Goal: Obtain resource: Obtain resource

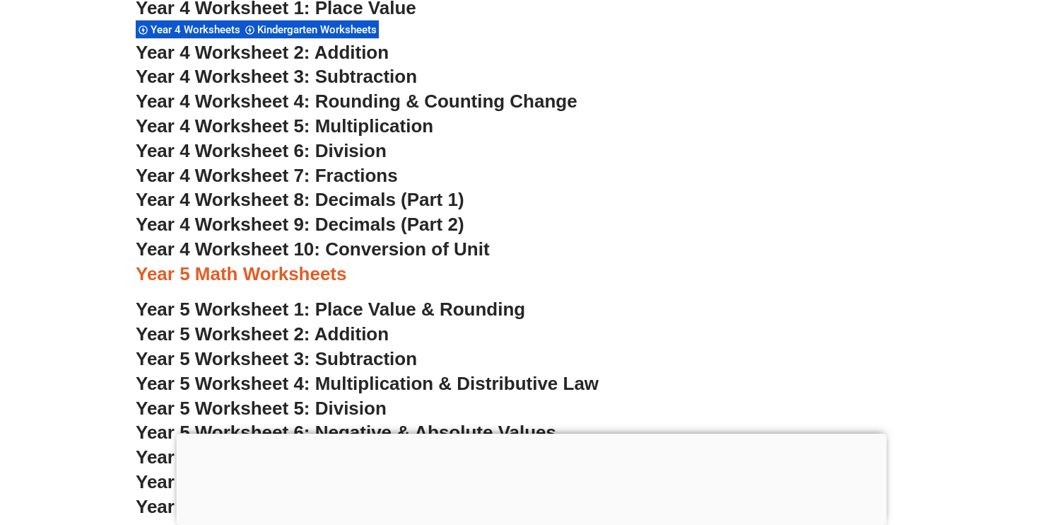
scroll to position [2691, 0]
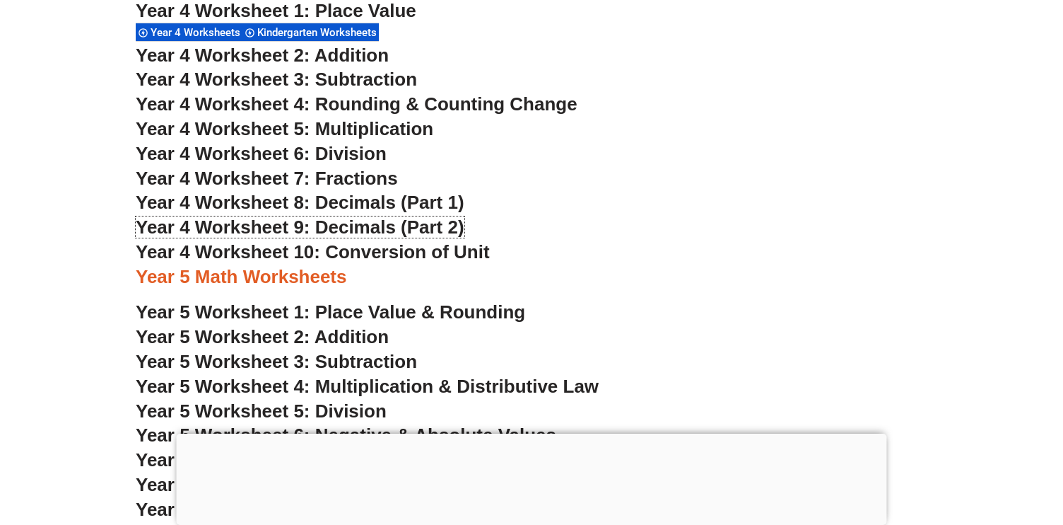
scroll to position [2666, 0]
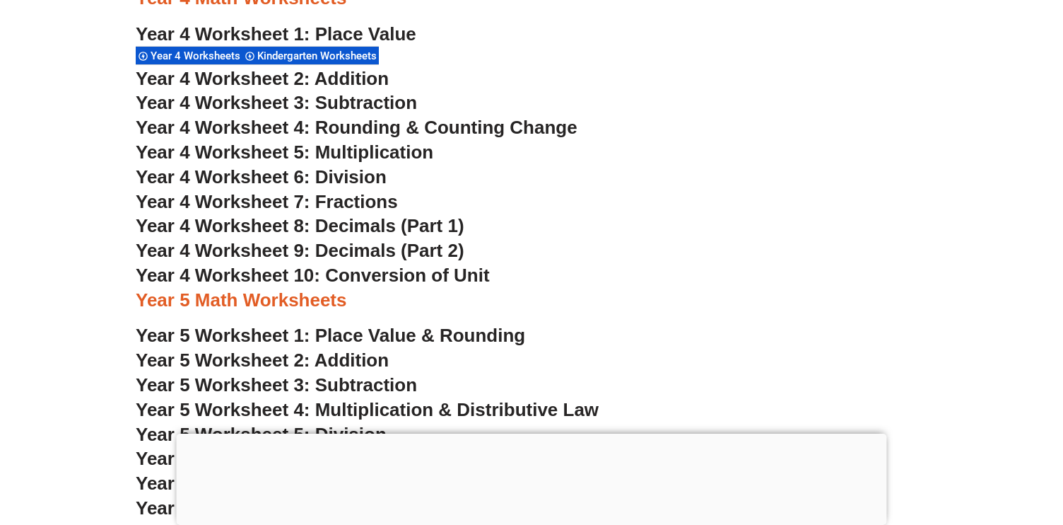
click at [218, 255] on span "Year 4 Worksheet 9: Decimals (Part 2)" at bounding box center [300, 250] width 329 height 21
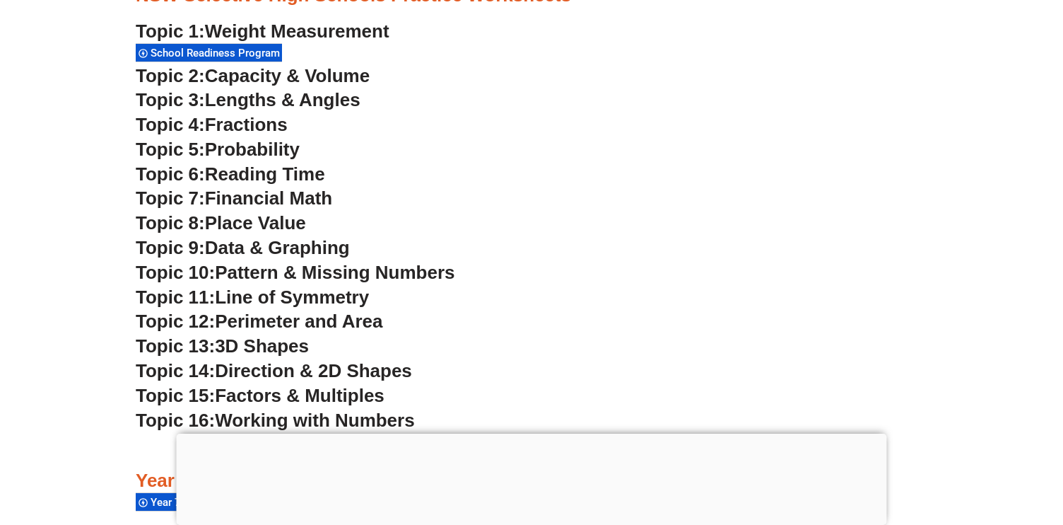
scroll to position [3832, 0]
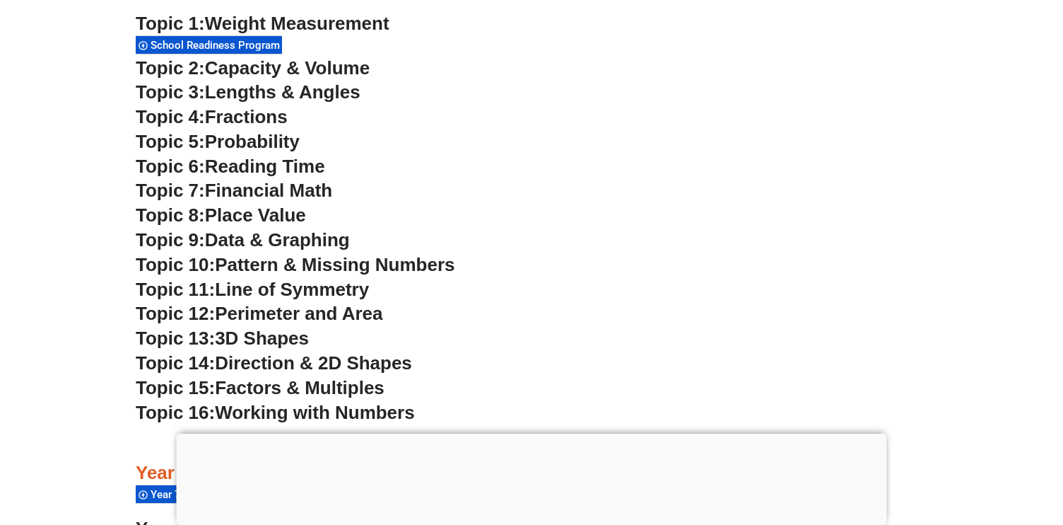
click at [247, 125] on span "Fractions" at bounding box center [246, 116] width 83 height 21
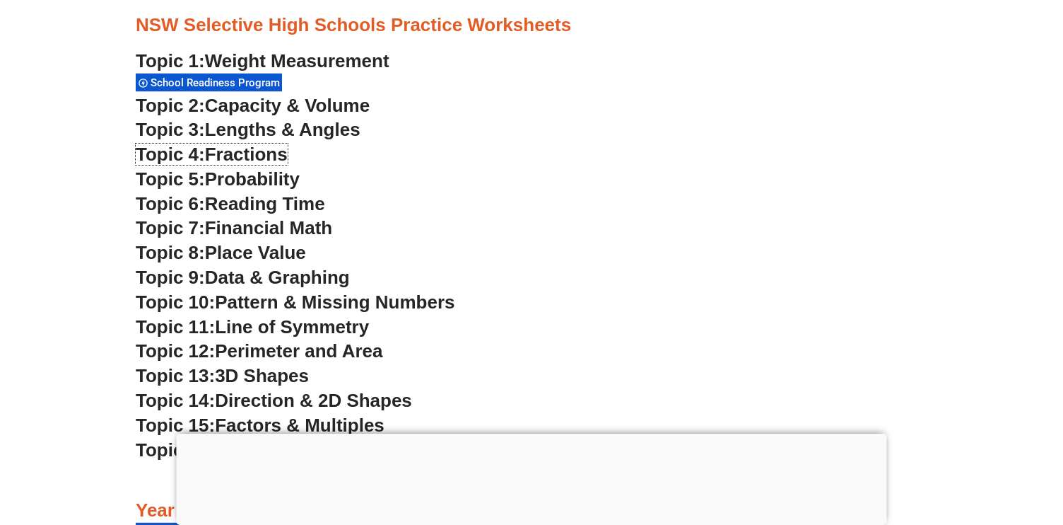
scroll to position [3793, 0]
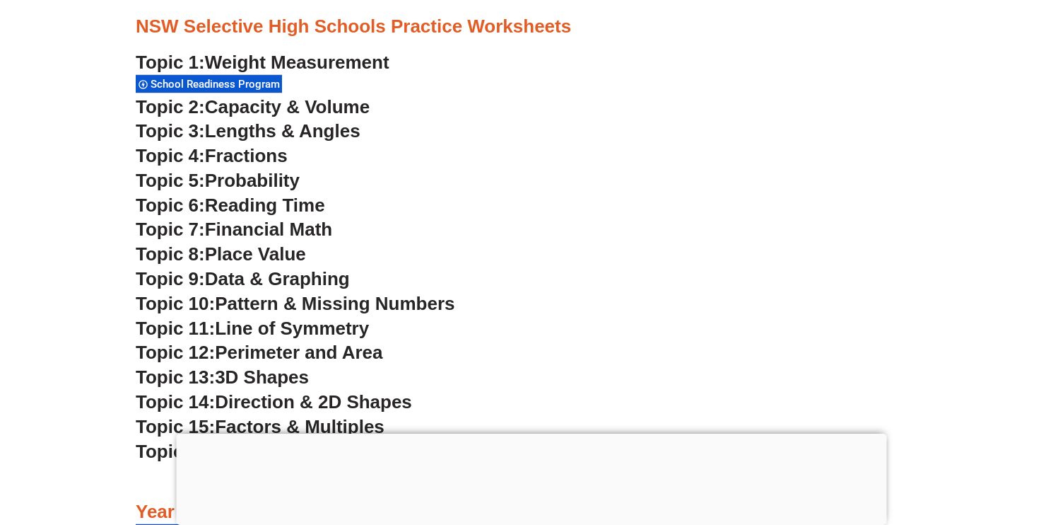
click at [243, 279] on span "Data & Graphing" at bounding box center [277, 278] width 145 height 21
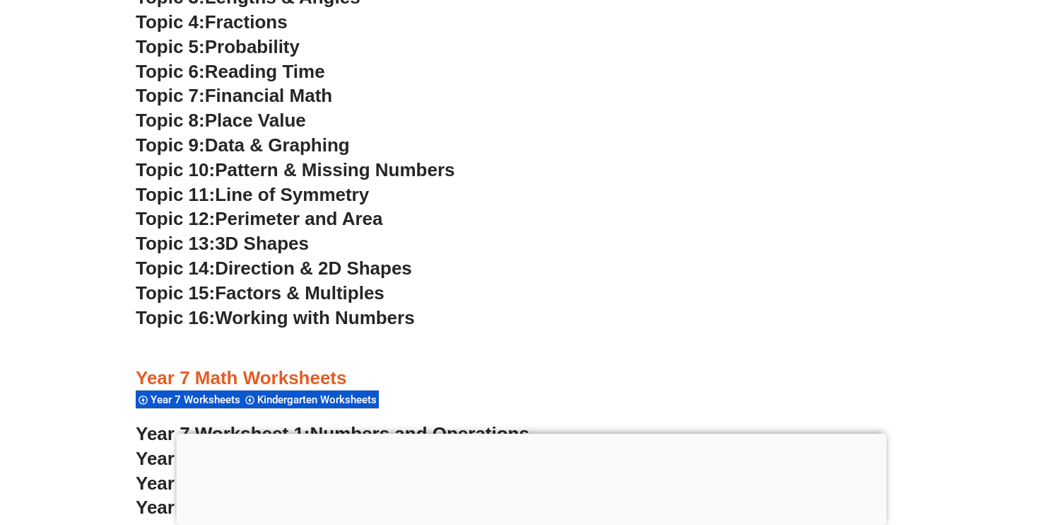
scroll to position [3921, 0]
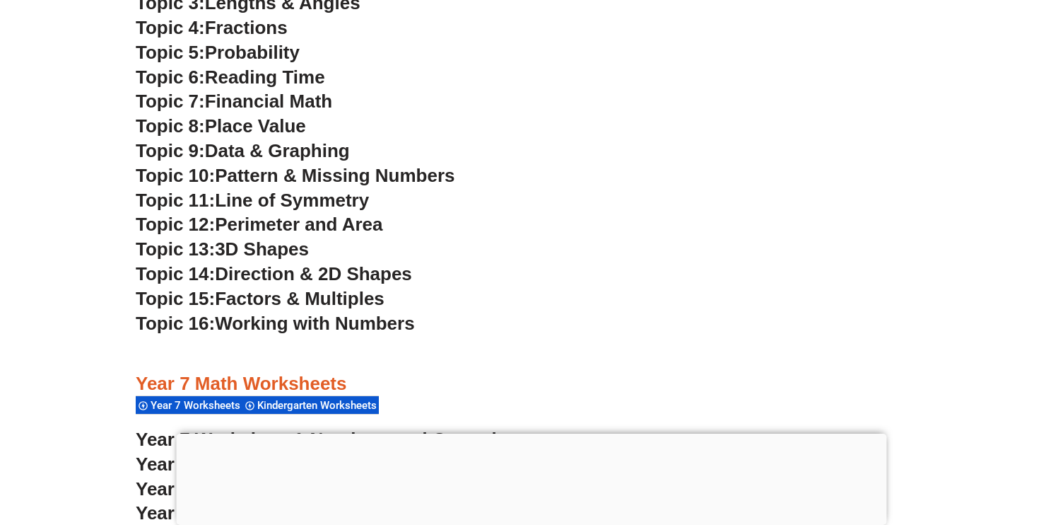
click at [260, 327] on span "Working with Numbers" at bounding box center [314, 323] width 199 height 21
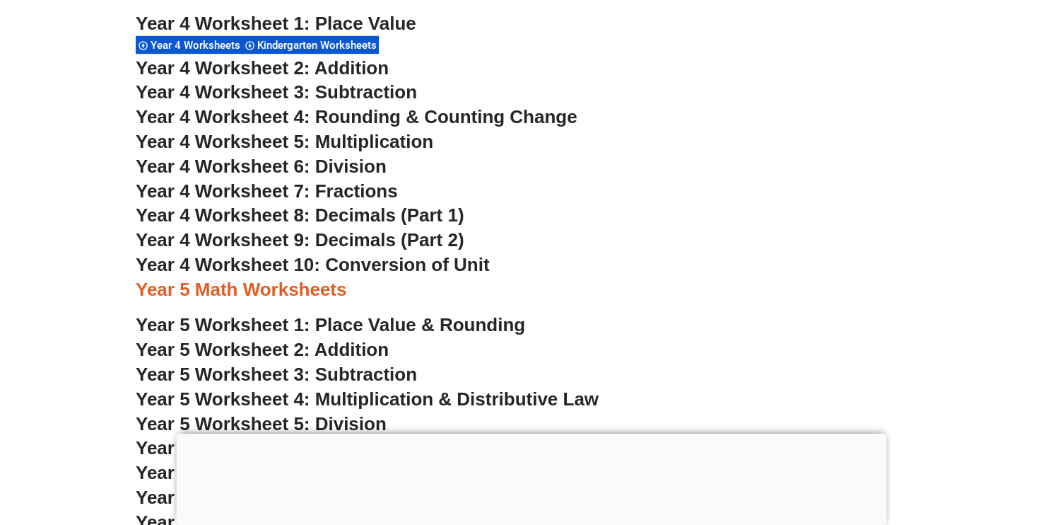
scroll to position [2655, 0]
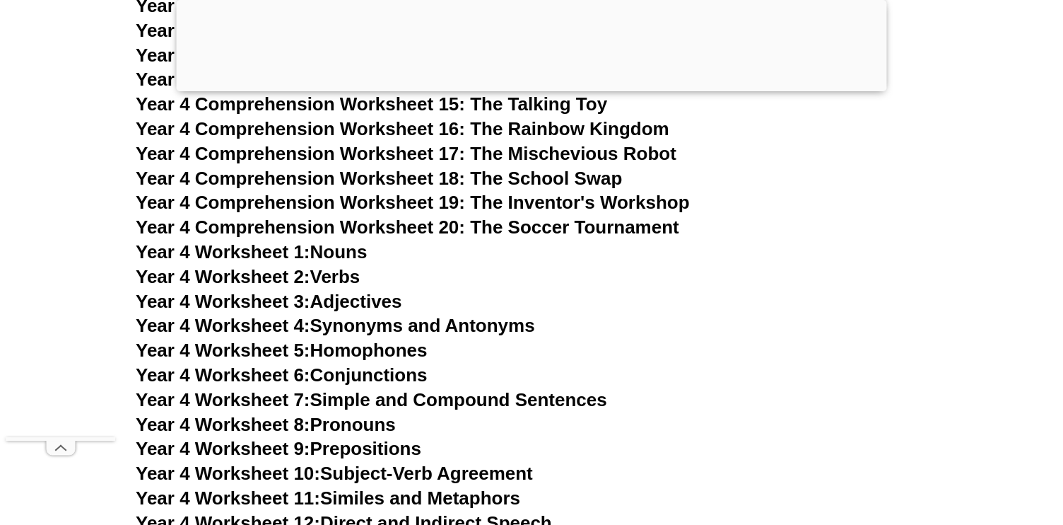
scroll to position [6233, 0]
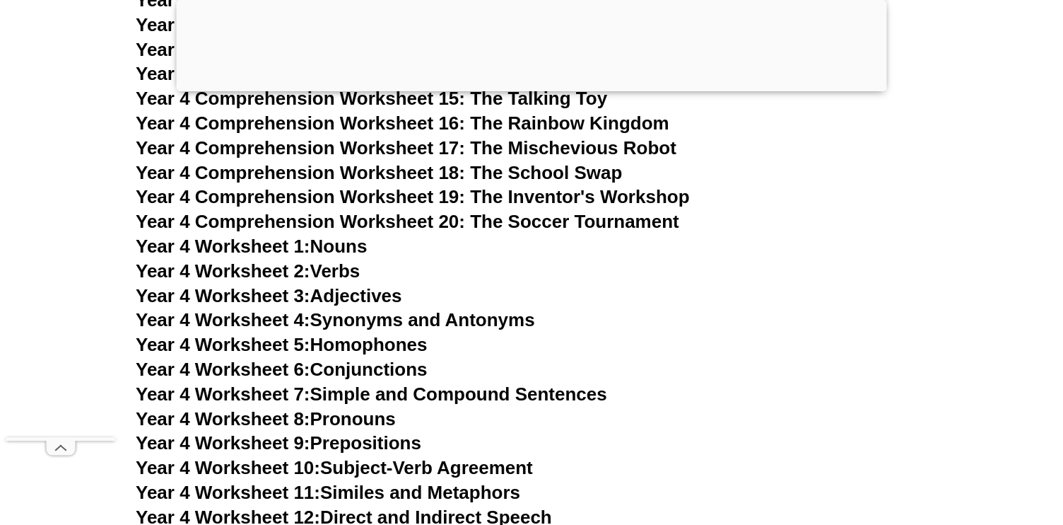
click at [429, 325] on link "Year 4 Worksheet 4: Synonyms and Antonyms" at bounding box center [336, 319] width 400 height 21
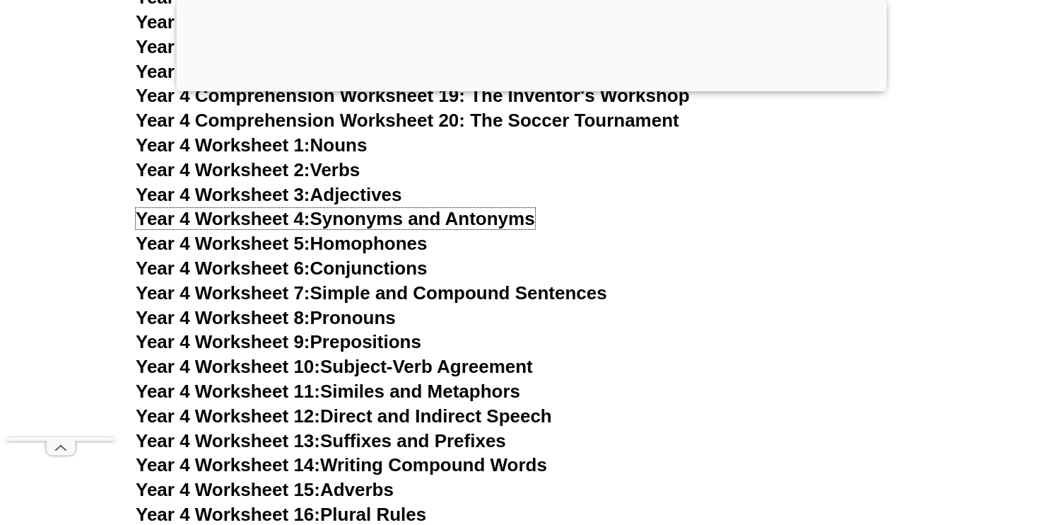
scroll to position [6348, 0]
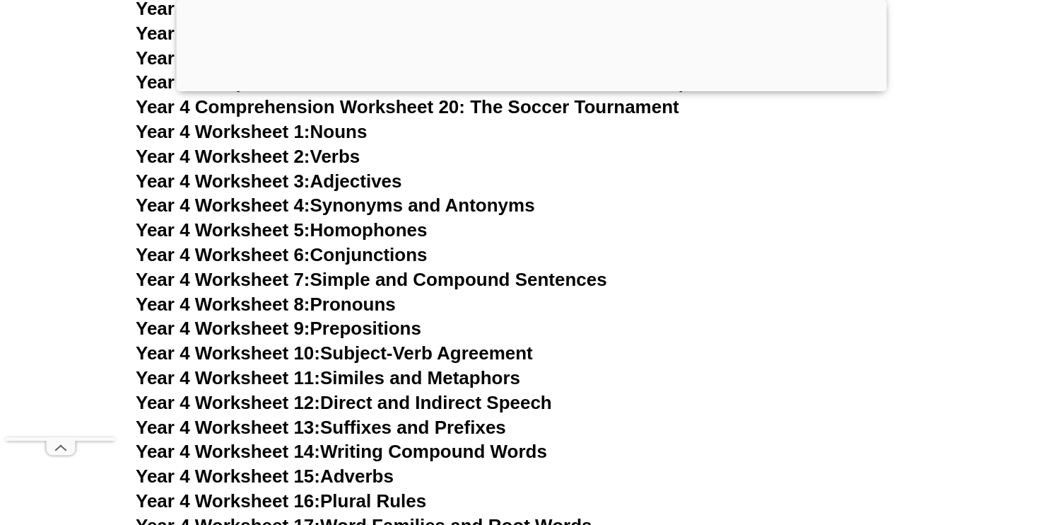
click at [257, 378] on span "Year 4 Worksheet 11:" at bounding box center [228, 377] width 185 height 21
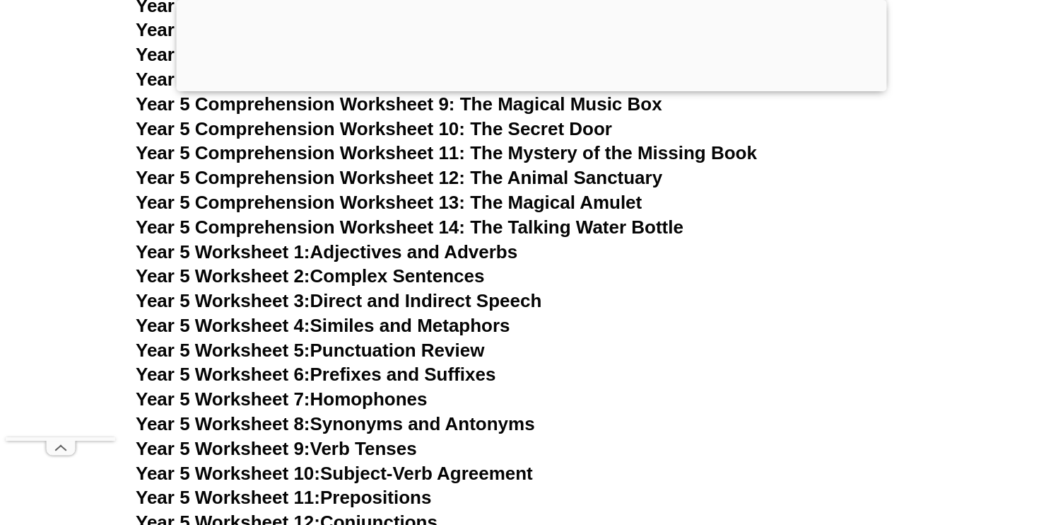
scroll to position [7145, 0]
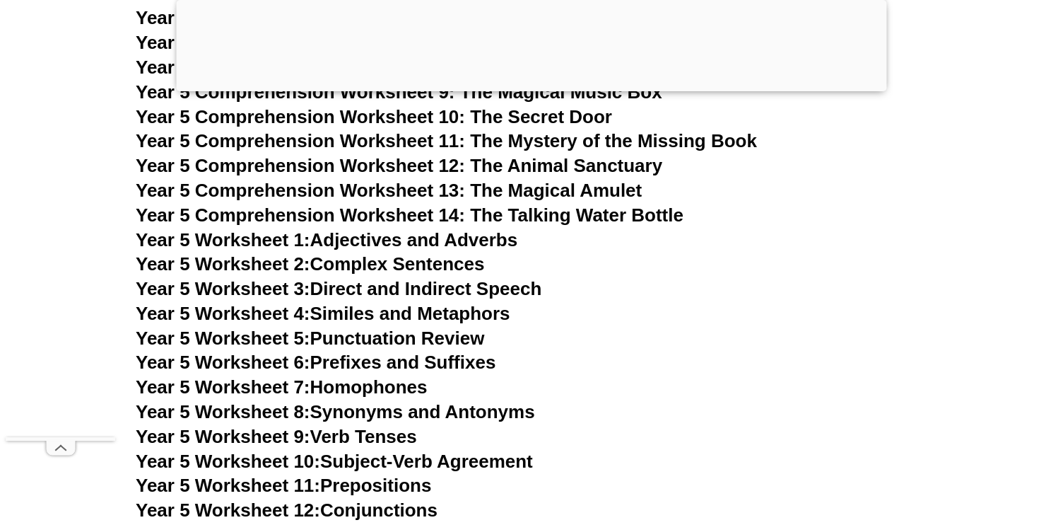
click at [334, 241] on link "Year 5 Worksheet 1: Adjectives and Adverbs" at bounding box center [327, 239] width 382 height 21
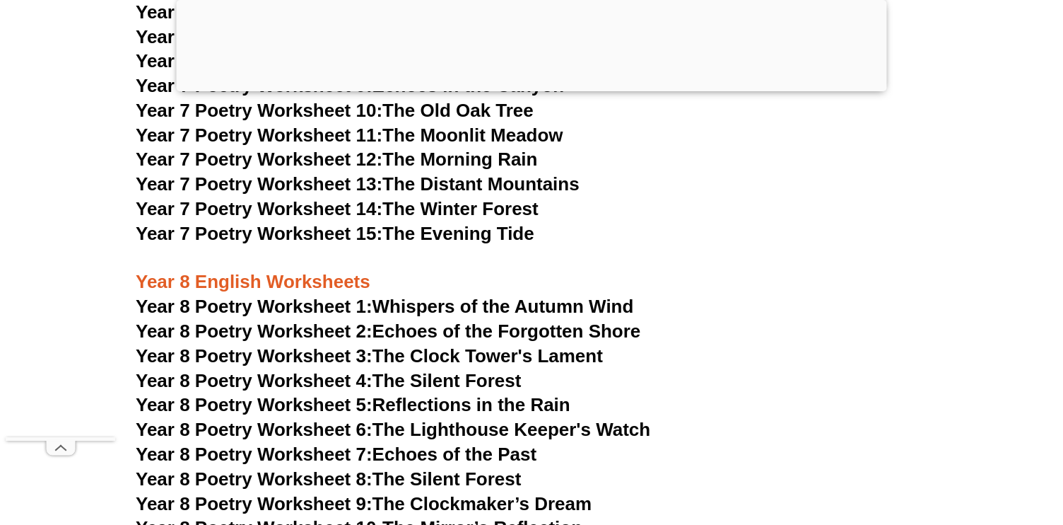
scroll to position [9285, 0]
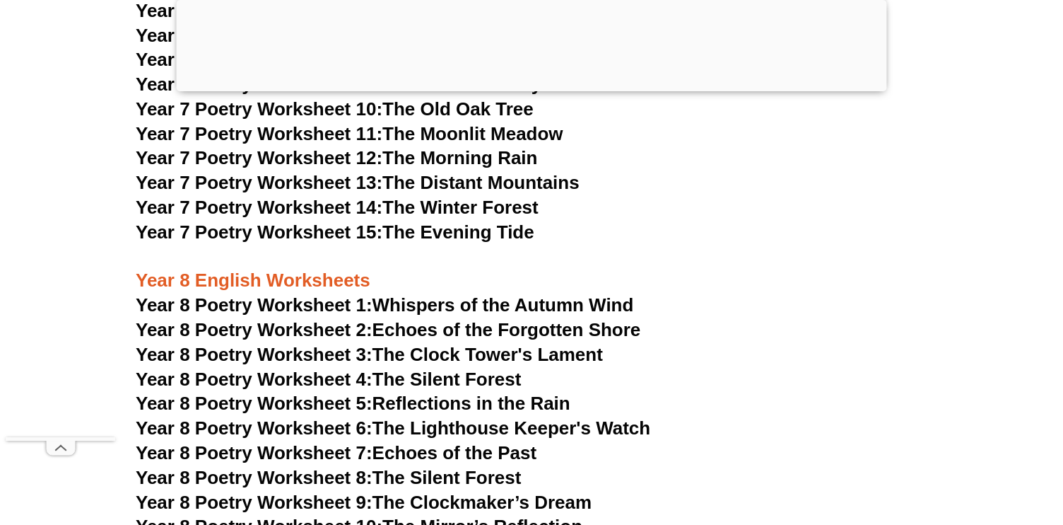
click at [342, 294] on span "Year 8 Poetry Worksheet 1:" at bounding box center [254, 304] width 237 height 21
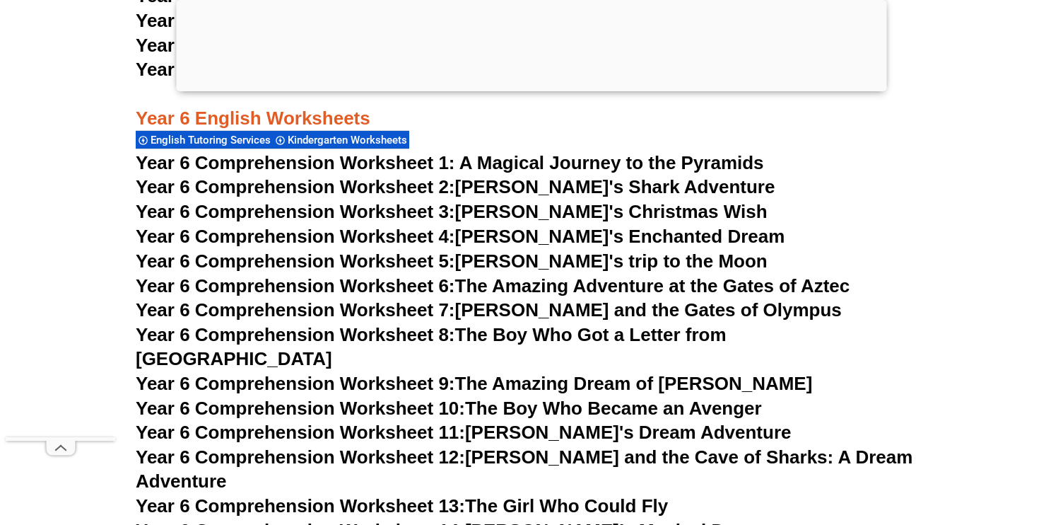
scroll to position [7922, 0]
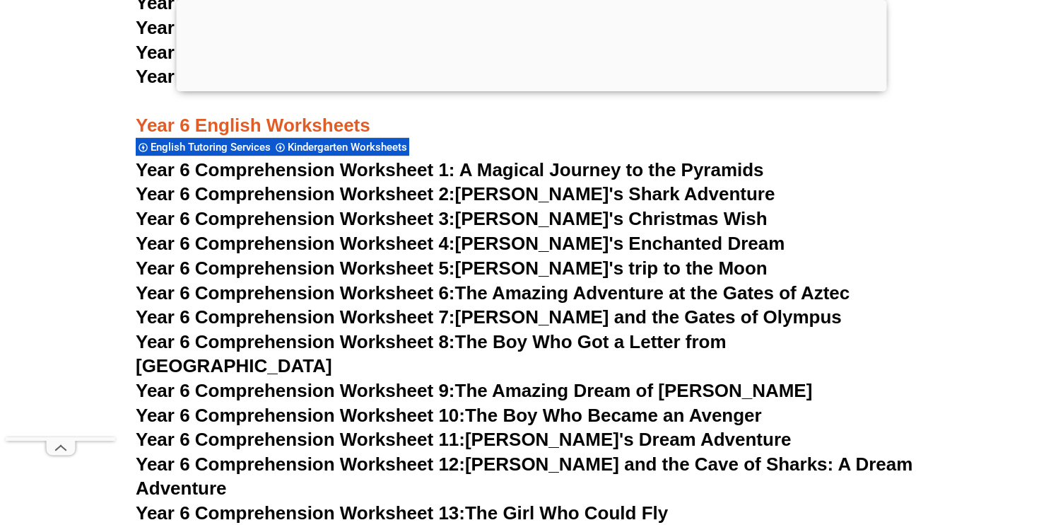
click at [318, 198] on span "Year 6 Comprehension Worksheet 2:" at bounding box center [296, 193] width 320 height 21
